Goal: Information Seeking & Learning: Learn about a topic

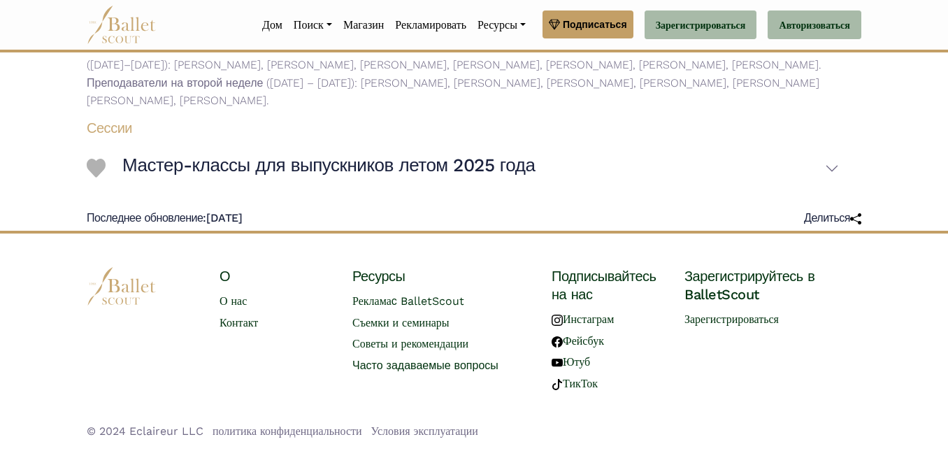
scroll to position [314, 0]
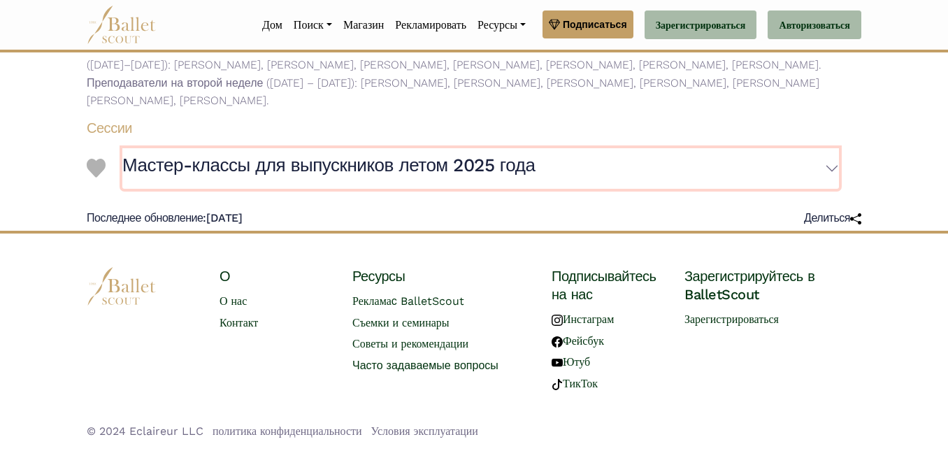
click at [820, 189] on button "Мастер-классы для выпускников летом 2025 года" at bounding box center [480, 168] width 716 height 41
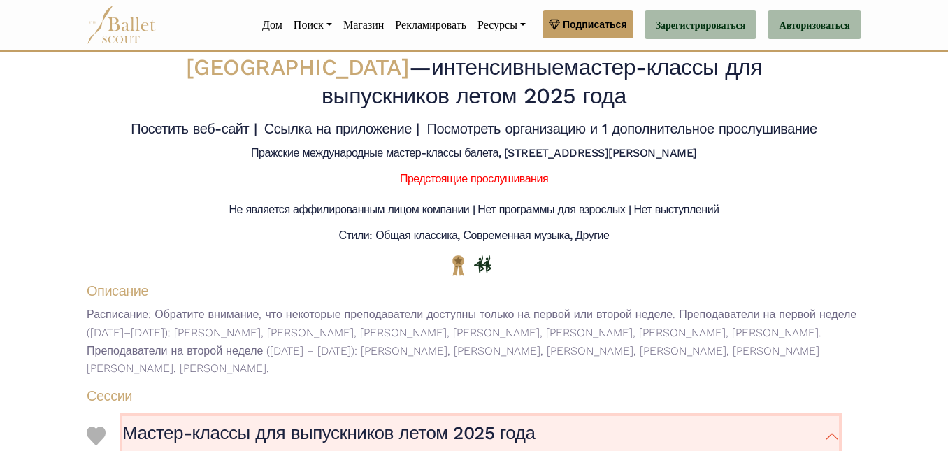
scroll to position [0, 0]
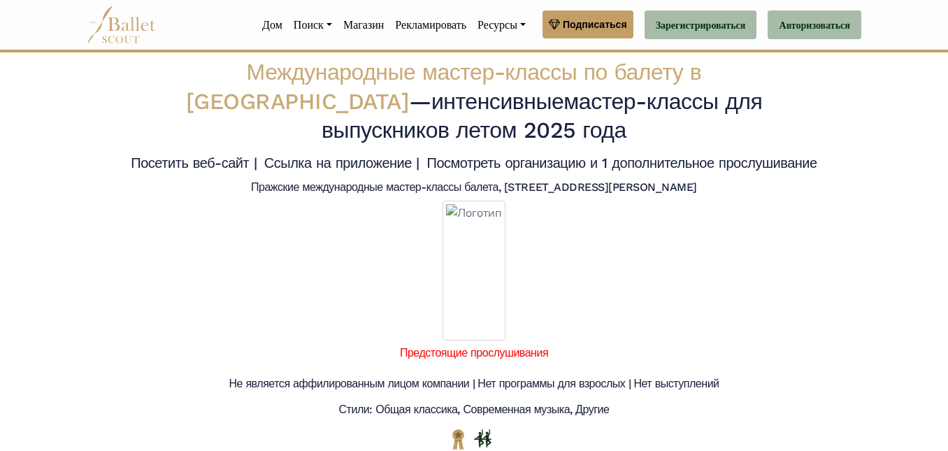
click at [474, 143] on font "мастер-классы для выпускников летом 2025 года" at bounding box center [541, 116] width 440 height 56
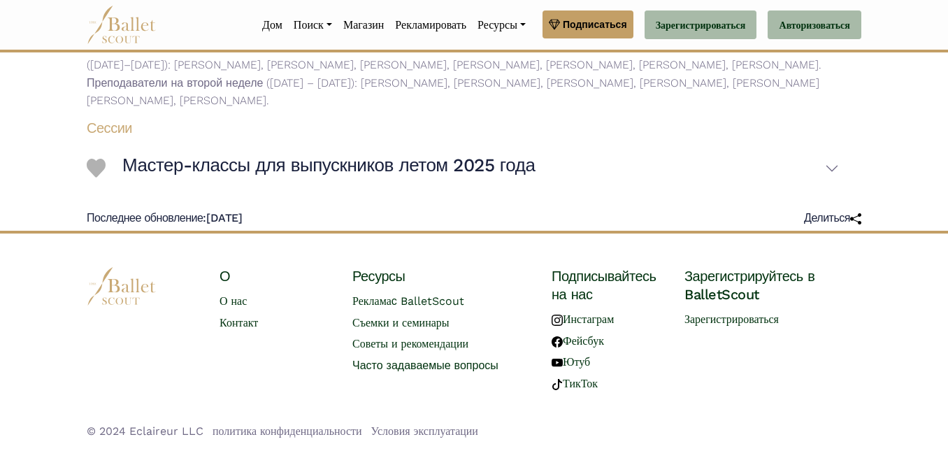
scroll to position [454, 0]
click at [396, 316] on font "Съемки и семинары" at bounding box center [400, 322] width 97 height 13
